Goal: Download file/media

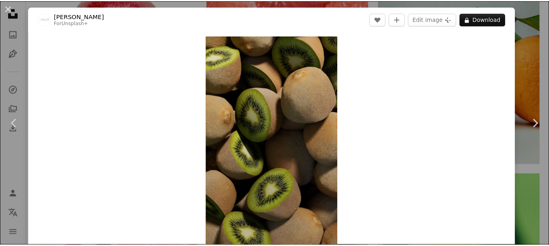
scroll to position [2416, 0]
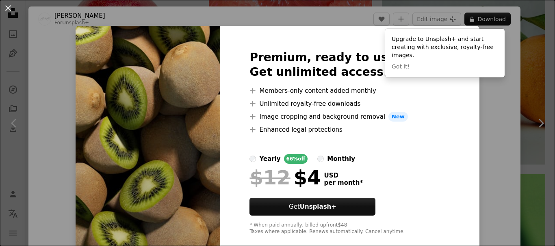
click at [495, 127] on div "An X shape Premium, ready to use images. Get unlimited access. A plus sign Memb…" at bounding box center [277, 123] width 555 height 246
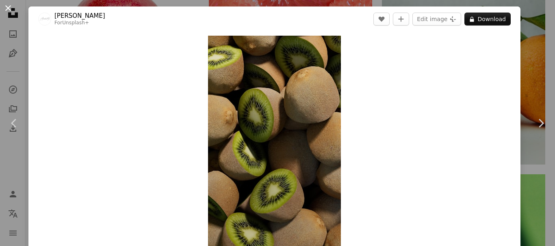
click at [6, 7] on button "An X shape" at bounding box center [8, 8] width 10 height 10
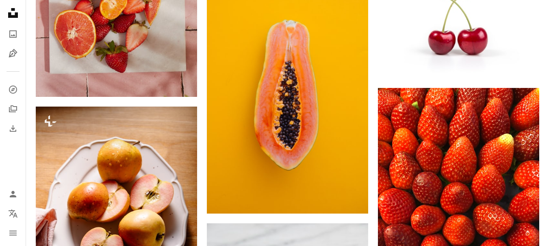
scroll to position [913, 0]
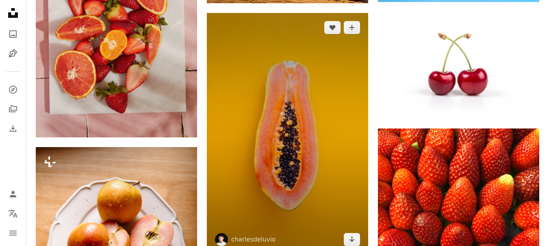
click at [315, 116] on img at bounding box center [287, 134] width 161 height 242
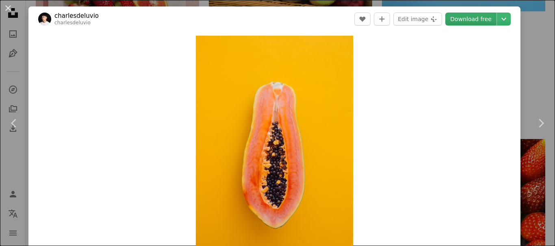
click at [473, 21] on link "Download free" at bounding box center [470, 19] width 51 height 13
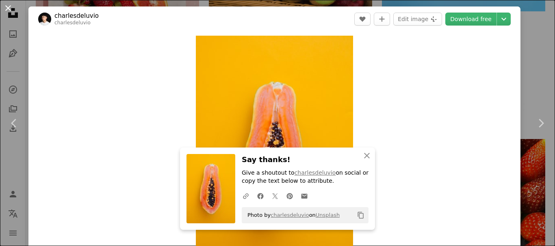
click at [8, 7] on button "An X shape" at bounding box center [8, 8] width 10 height 10
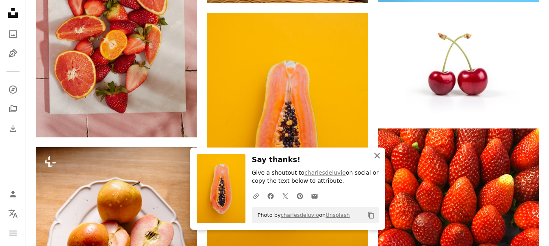
click at [377, 156] on icon "button" at bounding box center [377, 156] width 6 height 6
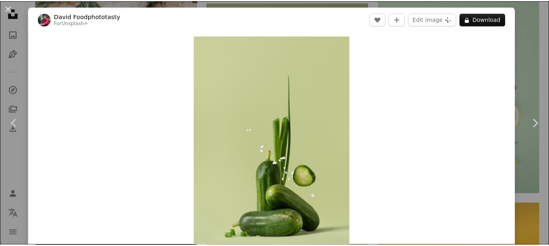
scroll to position [1240, 0]
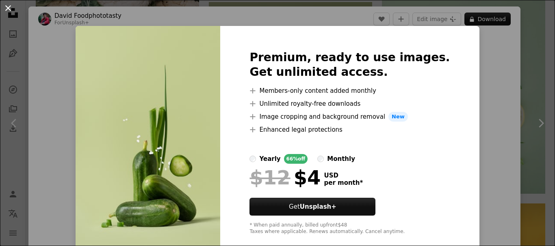
click at [9, 8] on button "An X shape" at bounding box center [8, 8] width 10 height 10
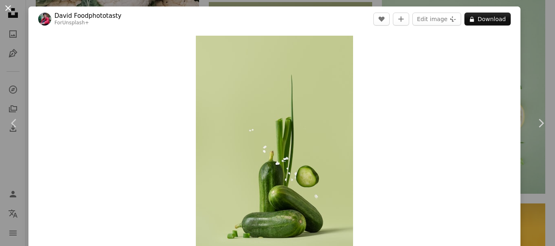
click at [6, 6] on button "An X shape" at bounding box center [8, 8] width 10 height 10
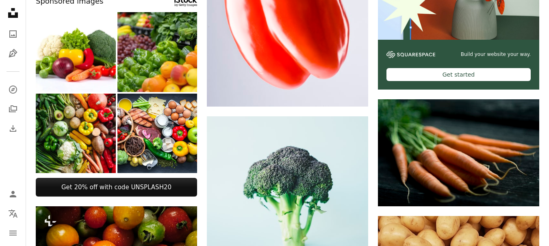
scroll to position [225, 0]
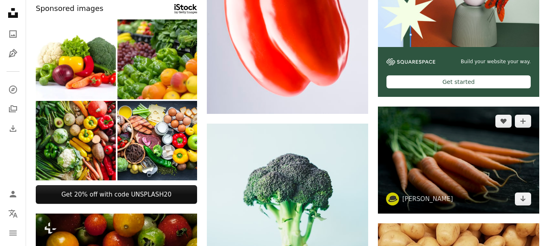
click at [435, 170] on img at bounding box center [458, 160] width 161 height 107
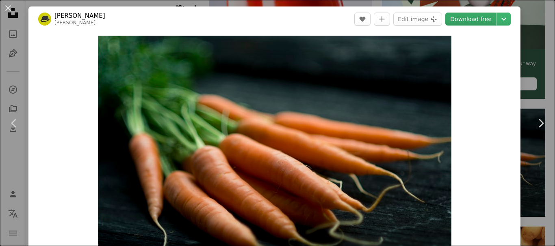
click at [465, 19] on link "Download free" at bounding box center [470, 19] width 51 height 13
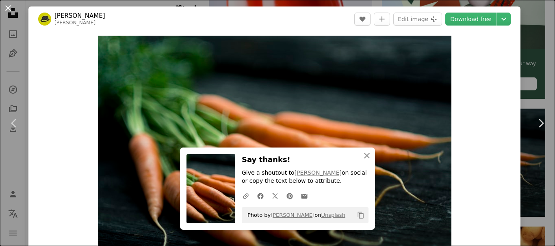
click at [9, 7] on button "An X shape" at bounding box center [8, 8] width 10 height 10
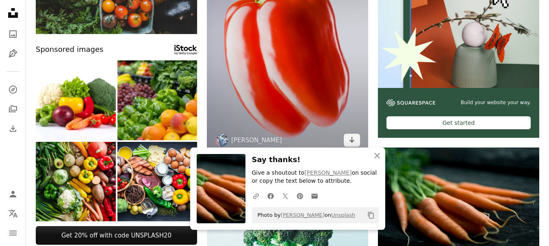
scroll to position [185, 0]
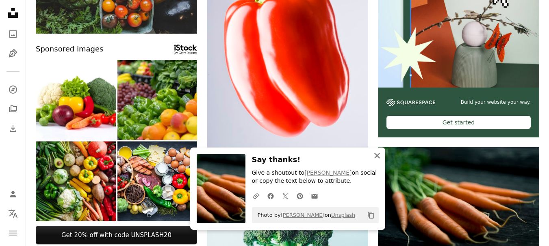
click at [377, 153] on icon "An X shape" at bounding box center [377, 156] width 10 height 10
